Goal: Task Accomplishment & Management: Use online tool/utility

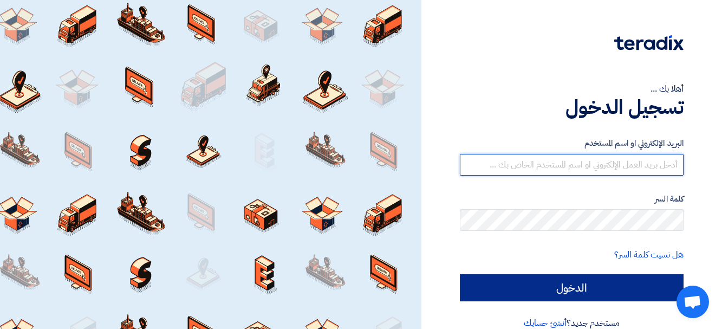
type input "[PERSON_NAME][EMAIL_ADDRESS][DOMAIN_NAME]"
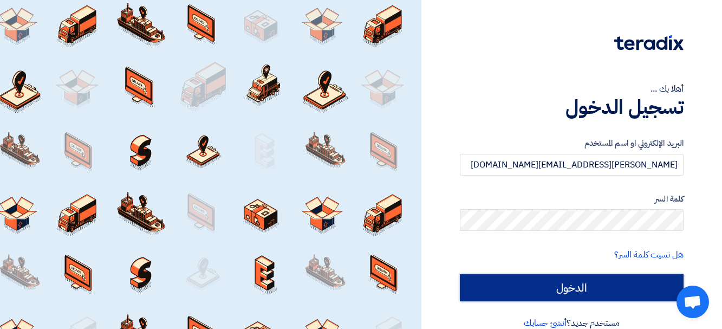
click at [556, 285] on input "الدخول" at bounding box center [572, 287] width 224 height 27
type input "Sign in"
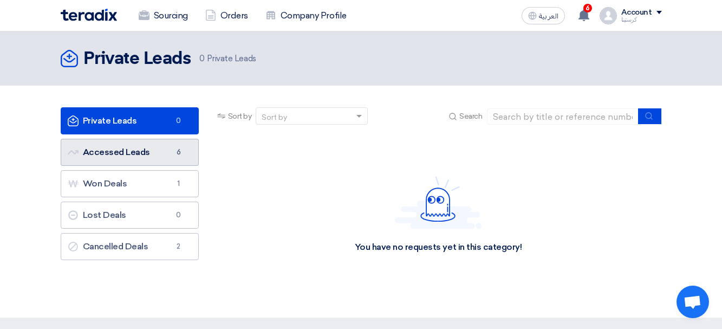
click at [177, 156] on span "6" at bounding box center [178, 152] width 13 height 11
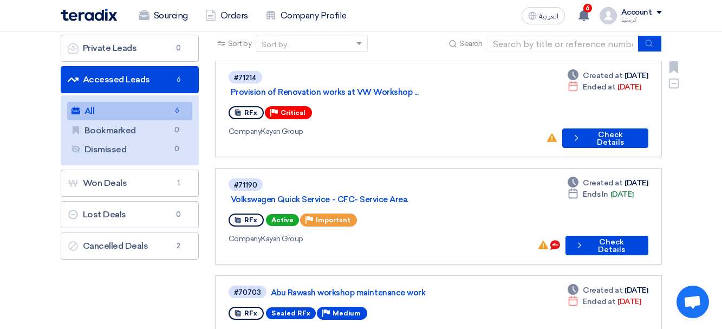
scroll to position [54, 0]
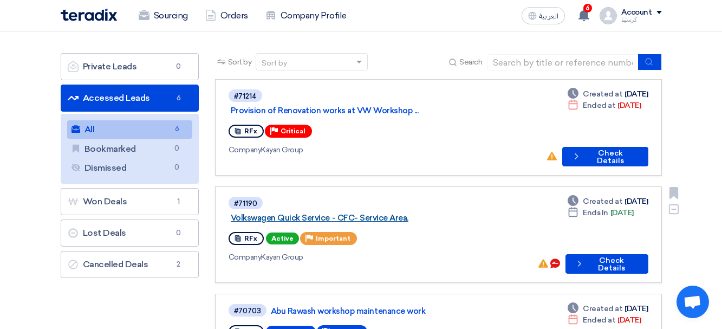
click at [351, 213] on link "Volkswagen Quick Service - CFC- Service Area." at bounding box center [366, 218] width 271 height 10
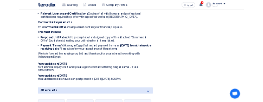
scroll to position [704, 0]
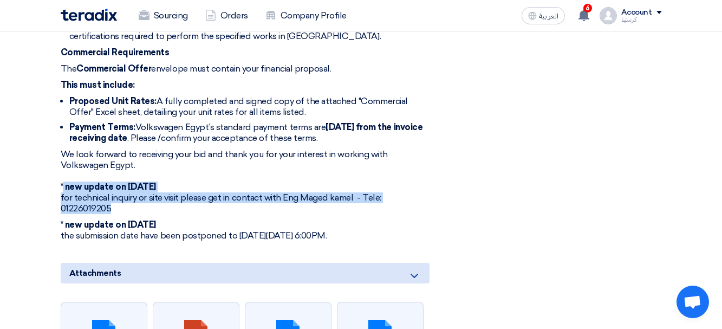
drag, startPoint x: 64, startPoint y: 175, endPoint x: 132, endPoint y: 193, distance: 70.6
click at [132, 193] on p "We look forward to receiving your bid and thank you for your interest in workin…" at bounding box center [245, 181] width 369 height 65
click at [270, 180] on p "We look forward to receiving your bid and thank you for your interest in workin…" at bounding box center [245, 181] width 369 height 65
